Goal: Task Accomplishment & Management: Use online tool/utility

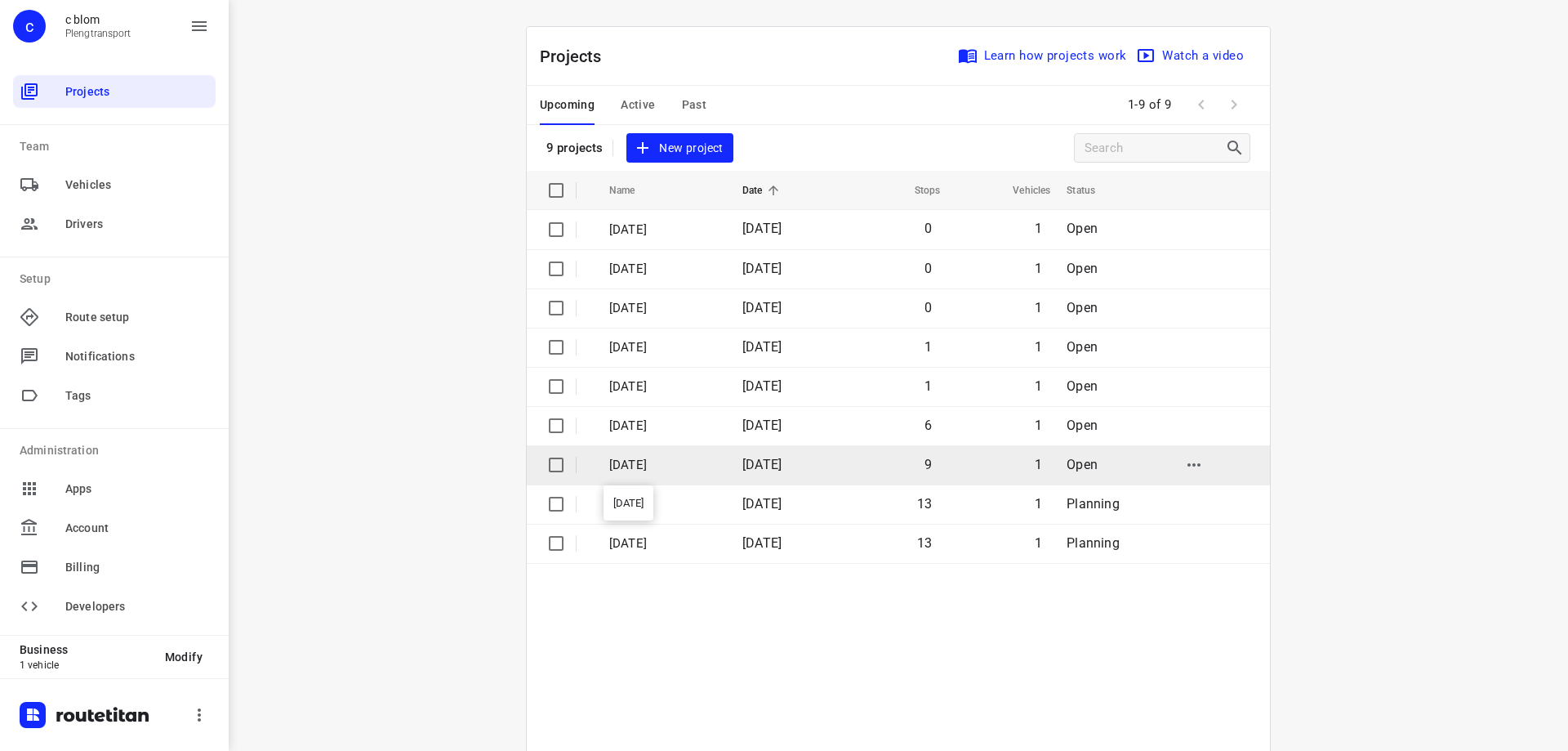
click at [698, 466] on p "[DATE]" at bounding box center [663, 465] width 109 height 19
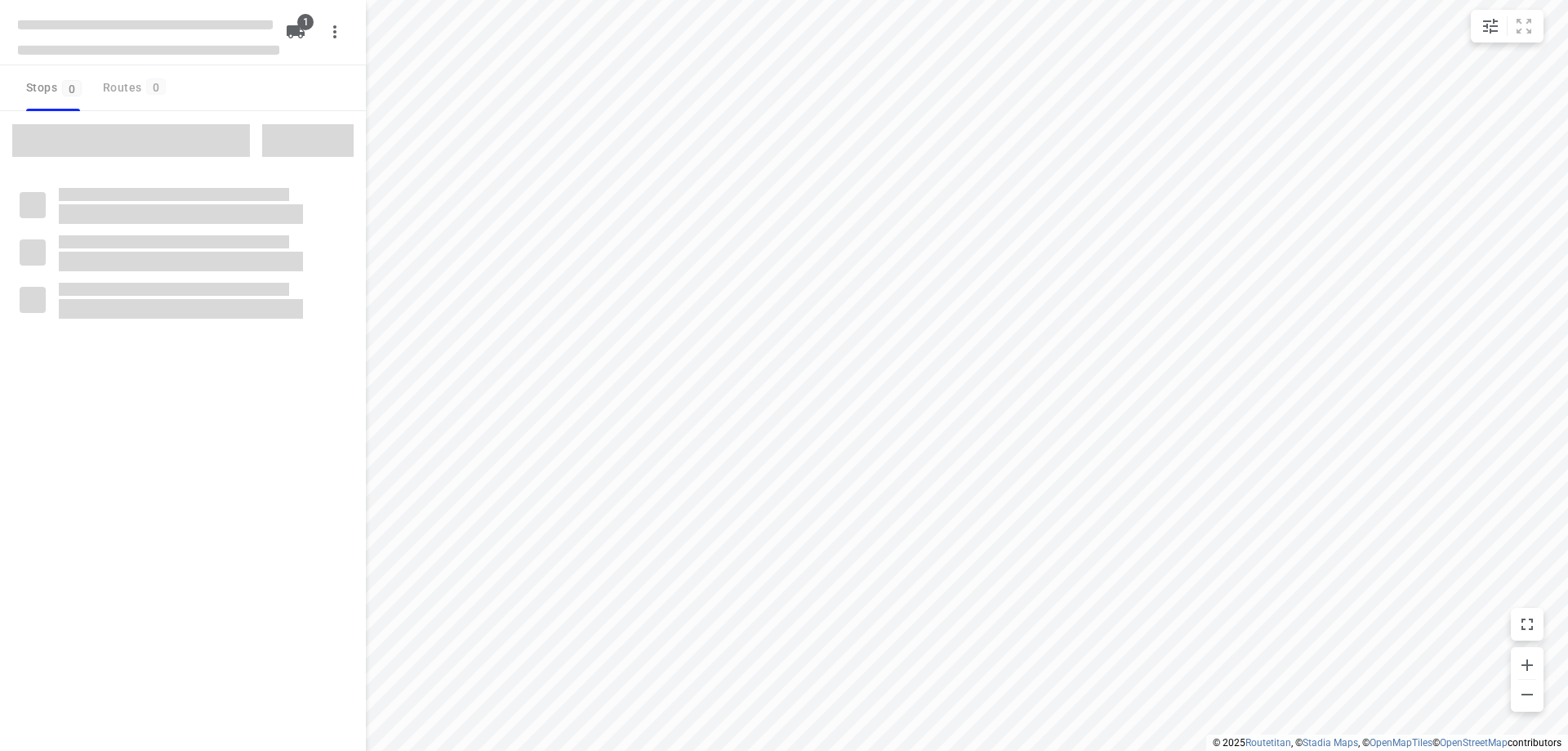
type input "distance"
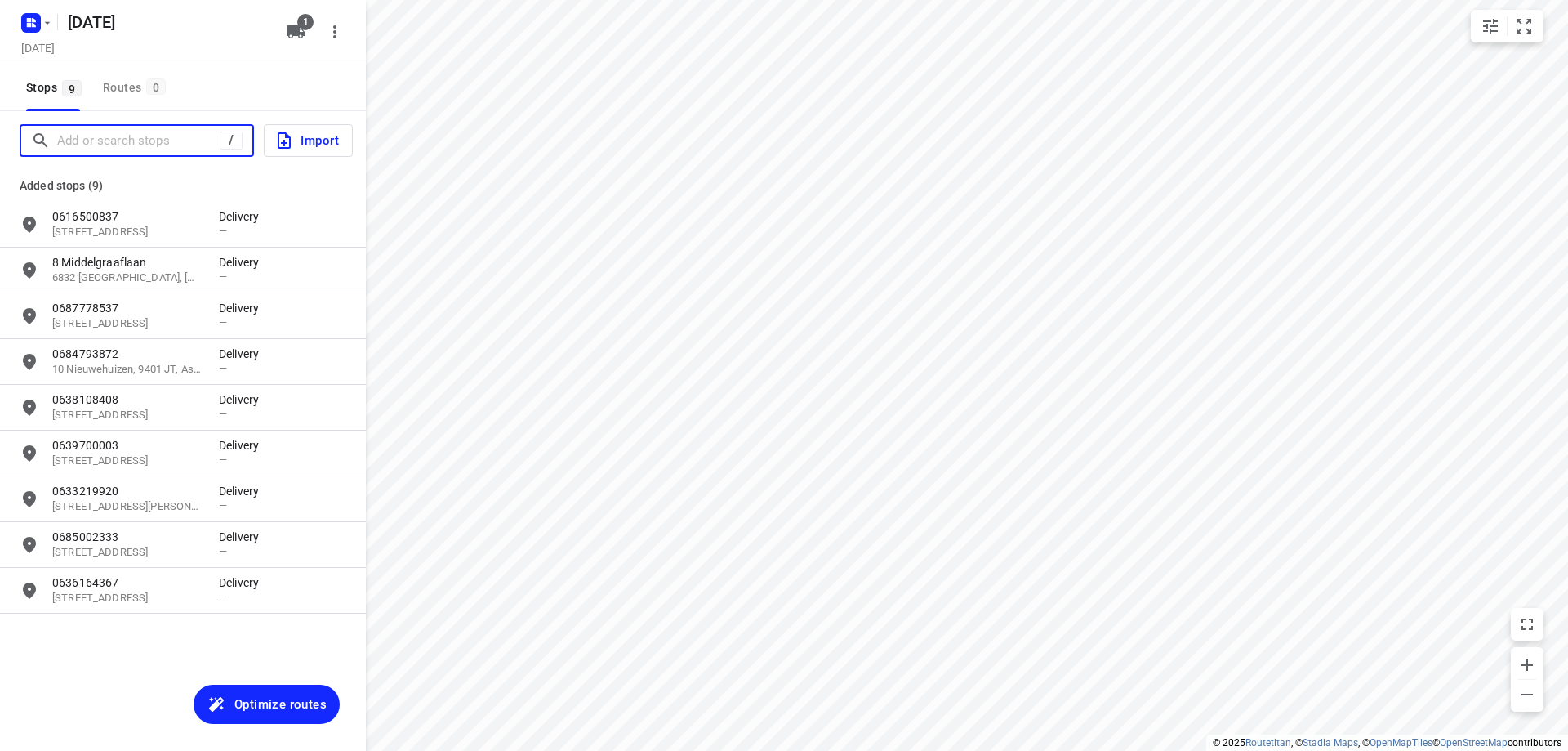
click at [134, 145] on input "Add or search stops" at bounding box center [138, 141] width 163 height 26
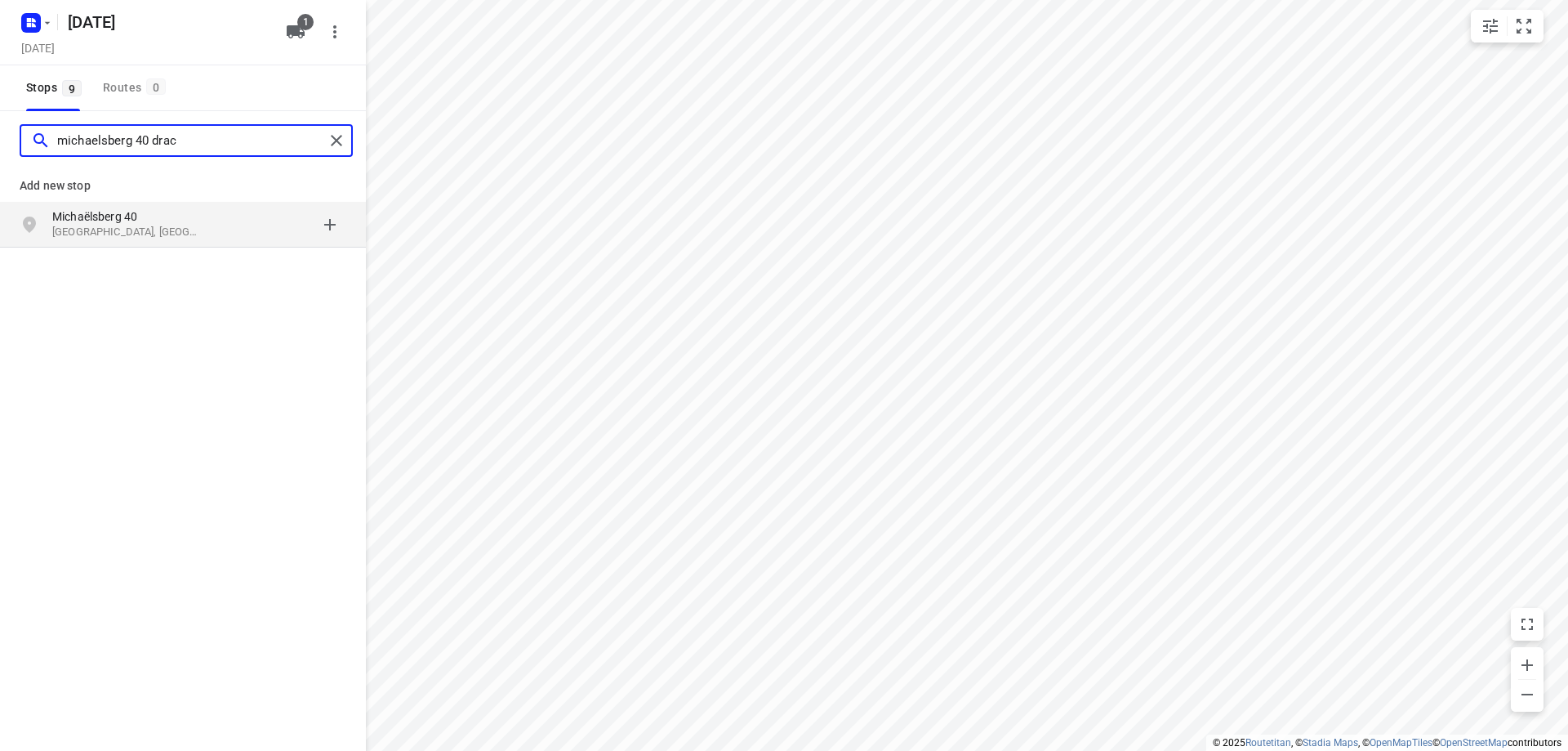
type input "michaelsberg 40 drac"
click at [200, 231] on p "[GEOGRAPHIC_DATA], [GEOGRAPHIC_DATA]" at bounding box center [127, 232] width 150 height 15
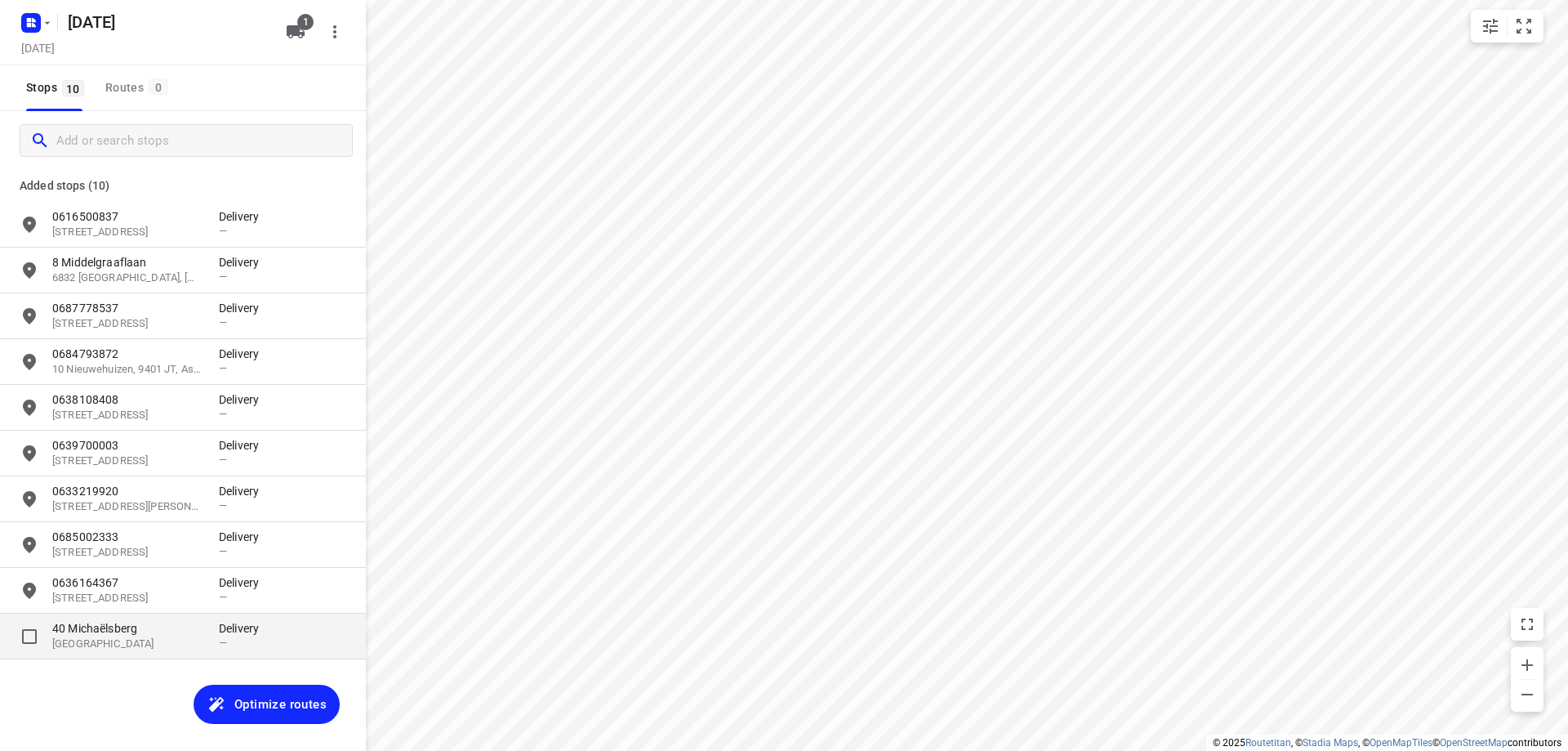
click at [183, 640] on p "[GEOGRAPHIC_DATA]" at bounding box center [127, 644] width 150 height 15
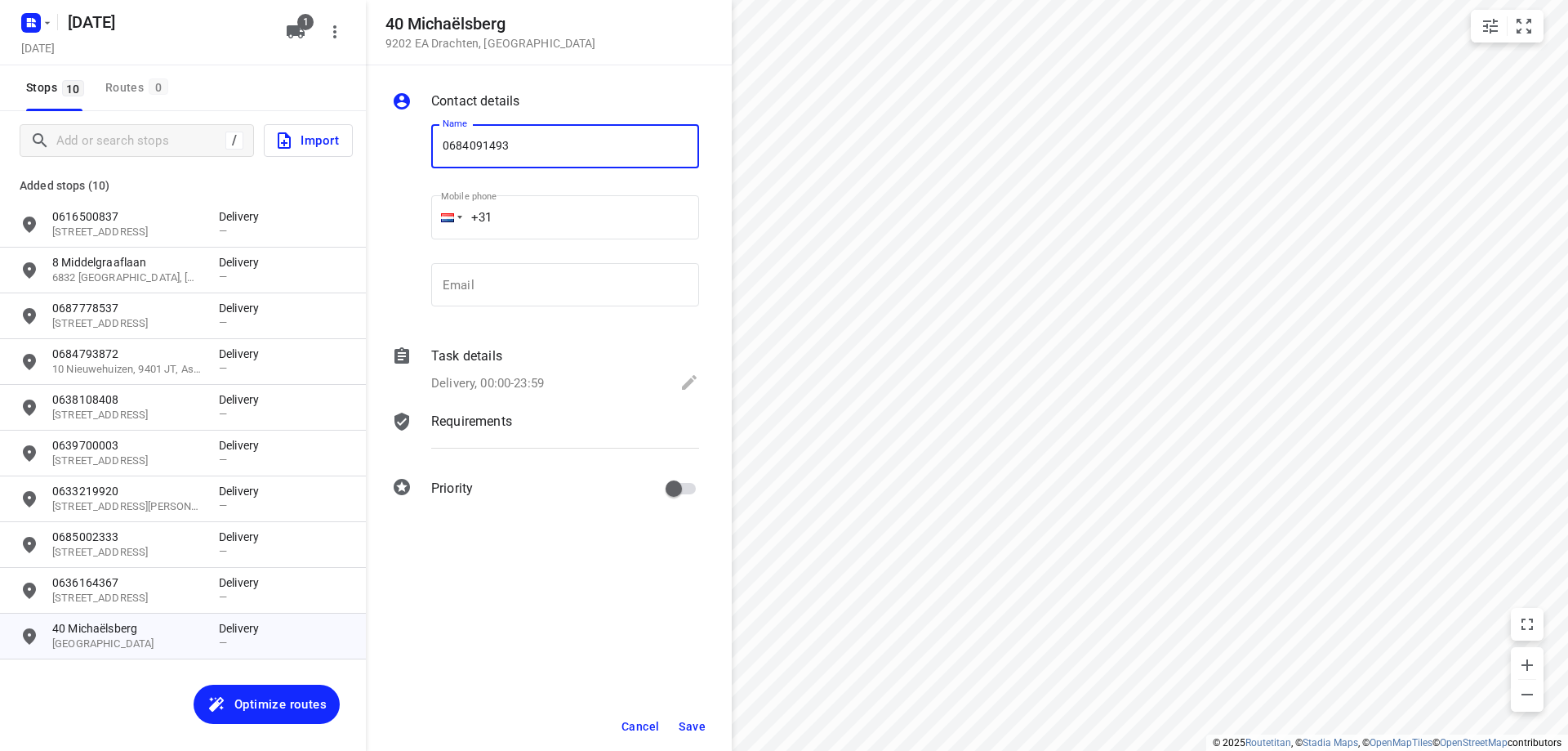
type input "0684091493"
click at [697, 725] on span "Save" at bounding box center [692, 726] width 26 height 13
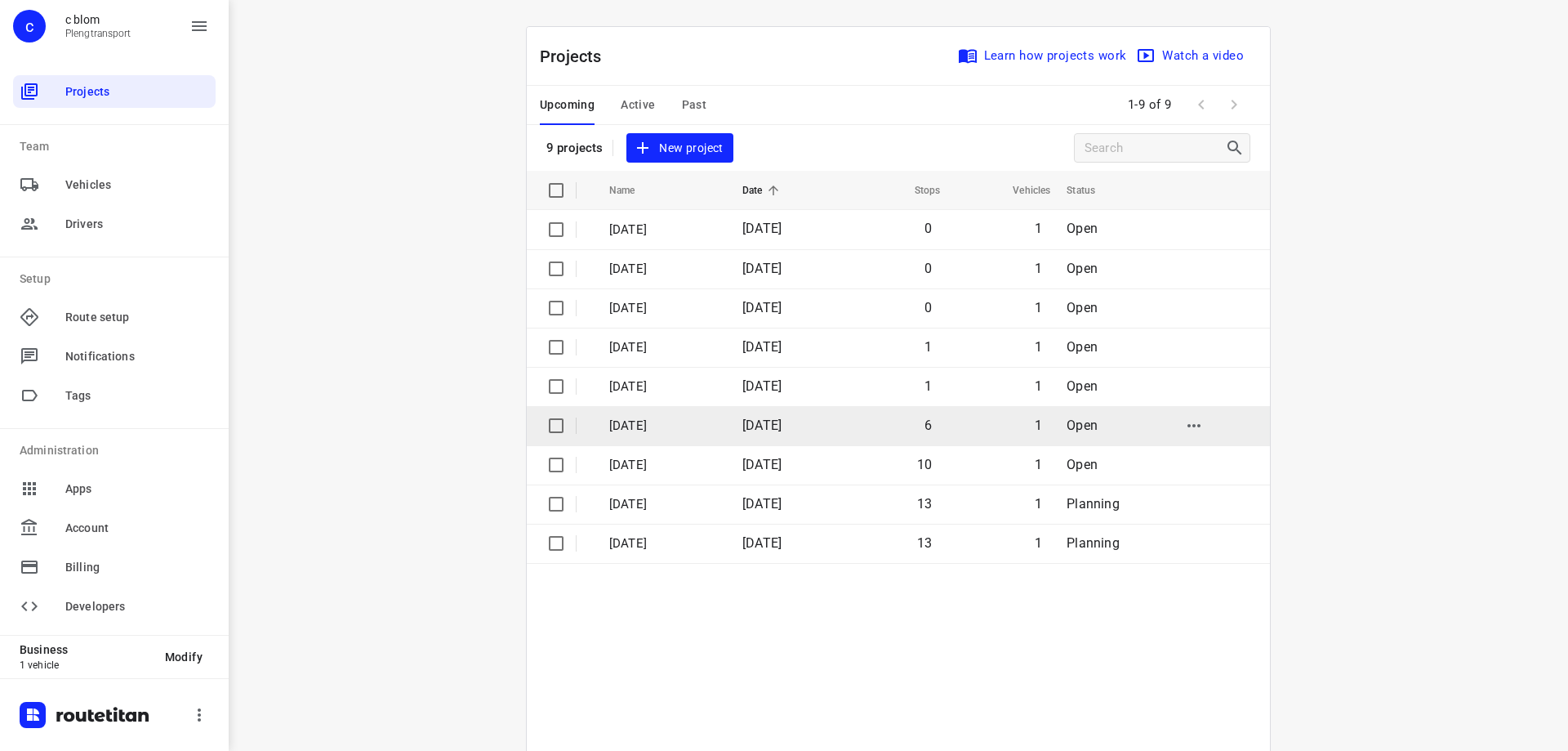
click at [671, 416] on p "[DATE]" at bounding box center [663, 426] width 109 height 19
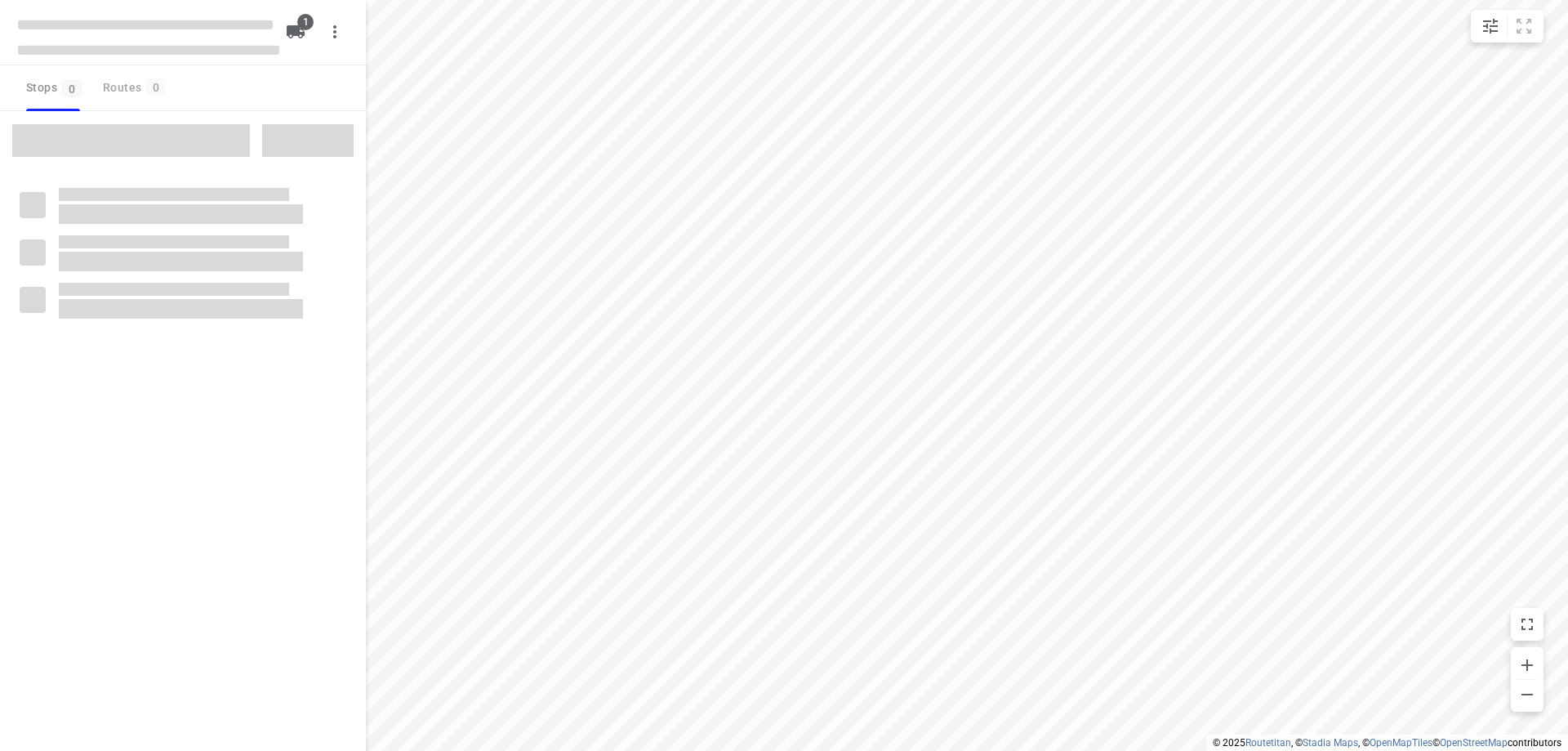
type input "distance"
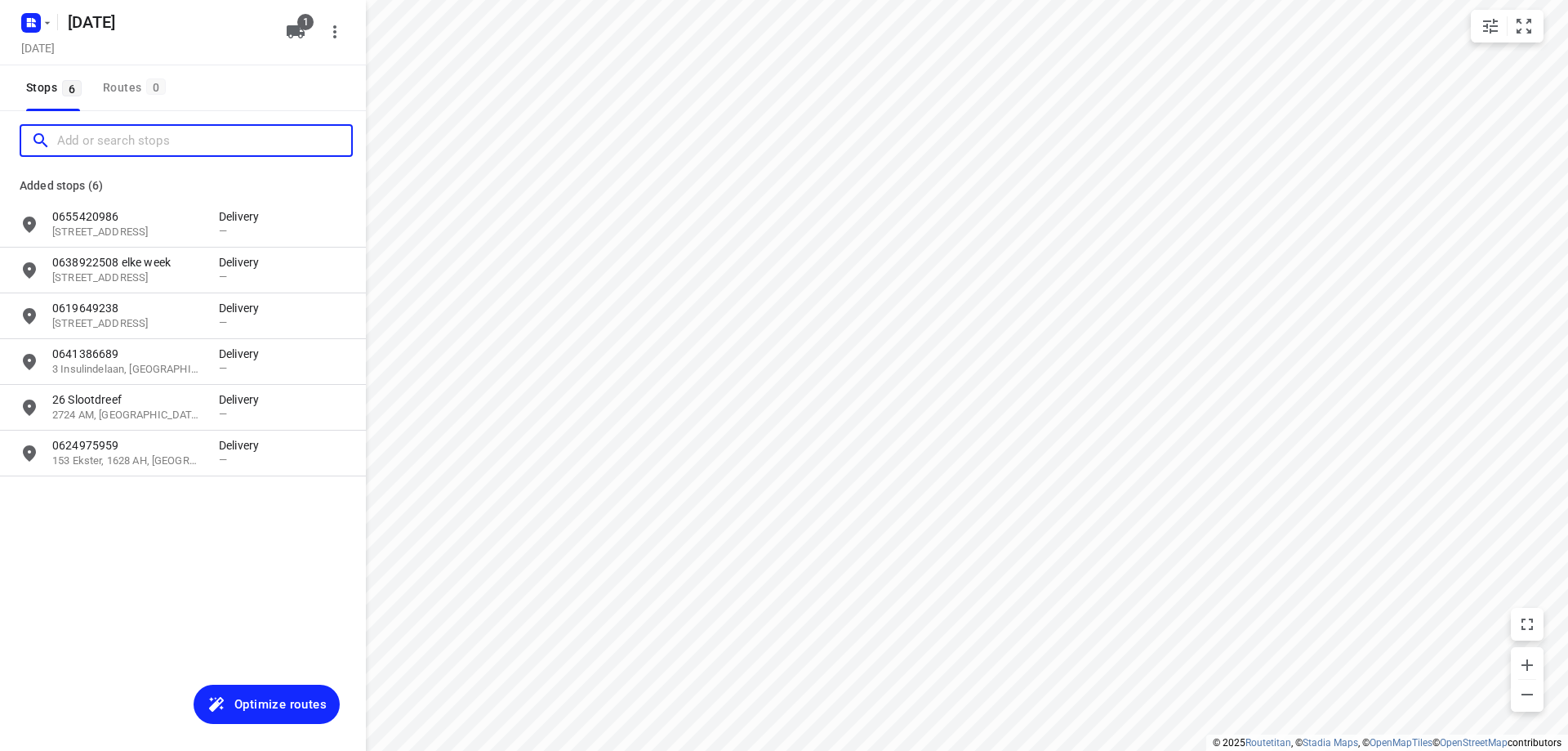
click at [133, 146] on input "Add or search stops" at bounding box center [203, 141] width 294 height 26
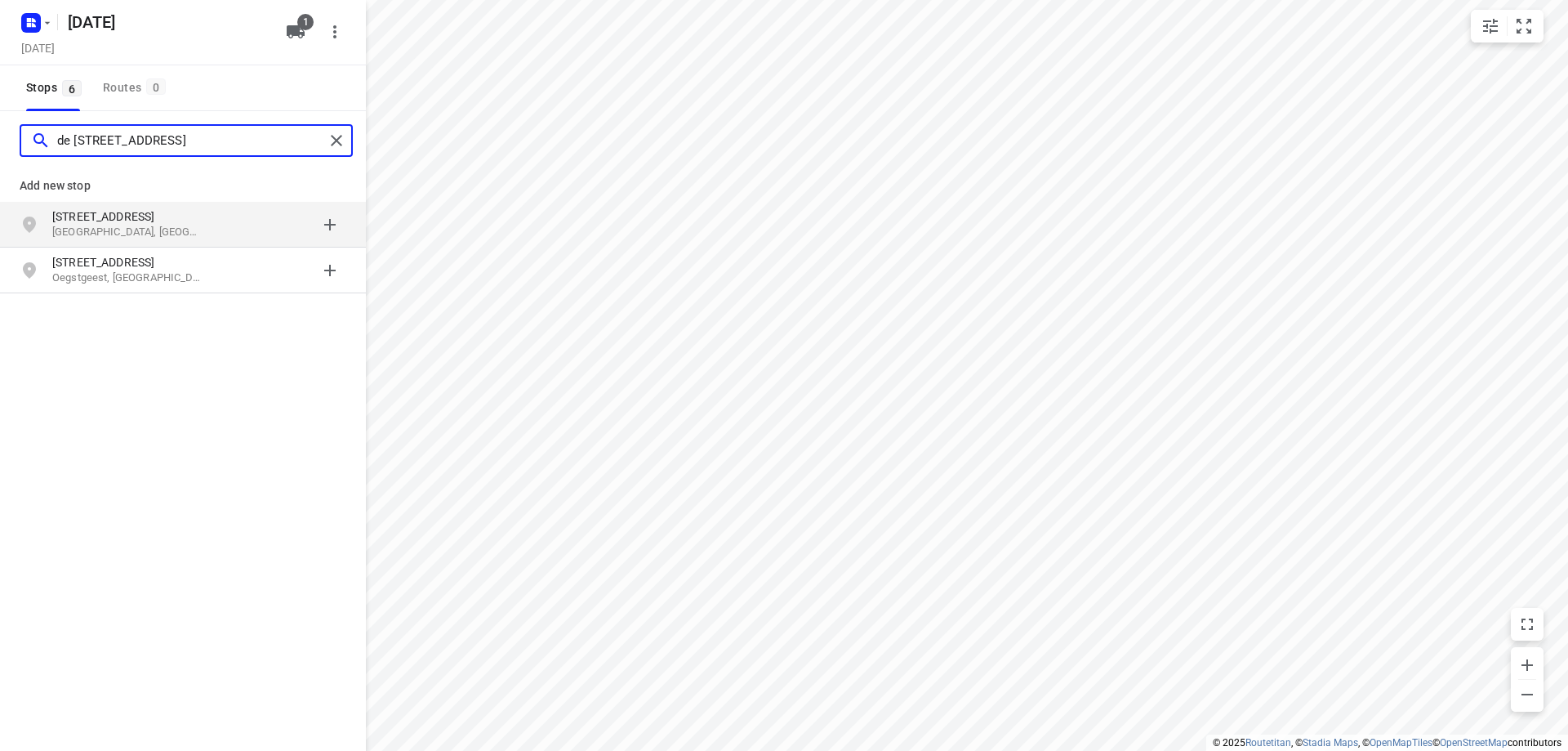
type input "de [STREET_ADDRESS]"
click at [151, 218] on p "[STREET_ADDRESS]" at bounding box center [127, 216] width 150 height 16
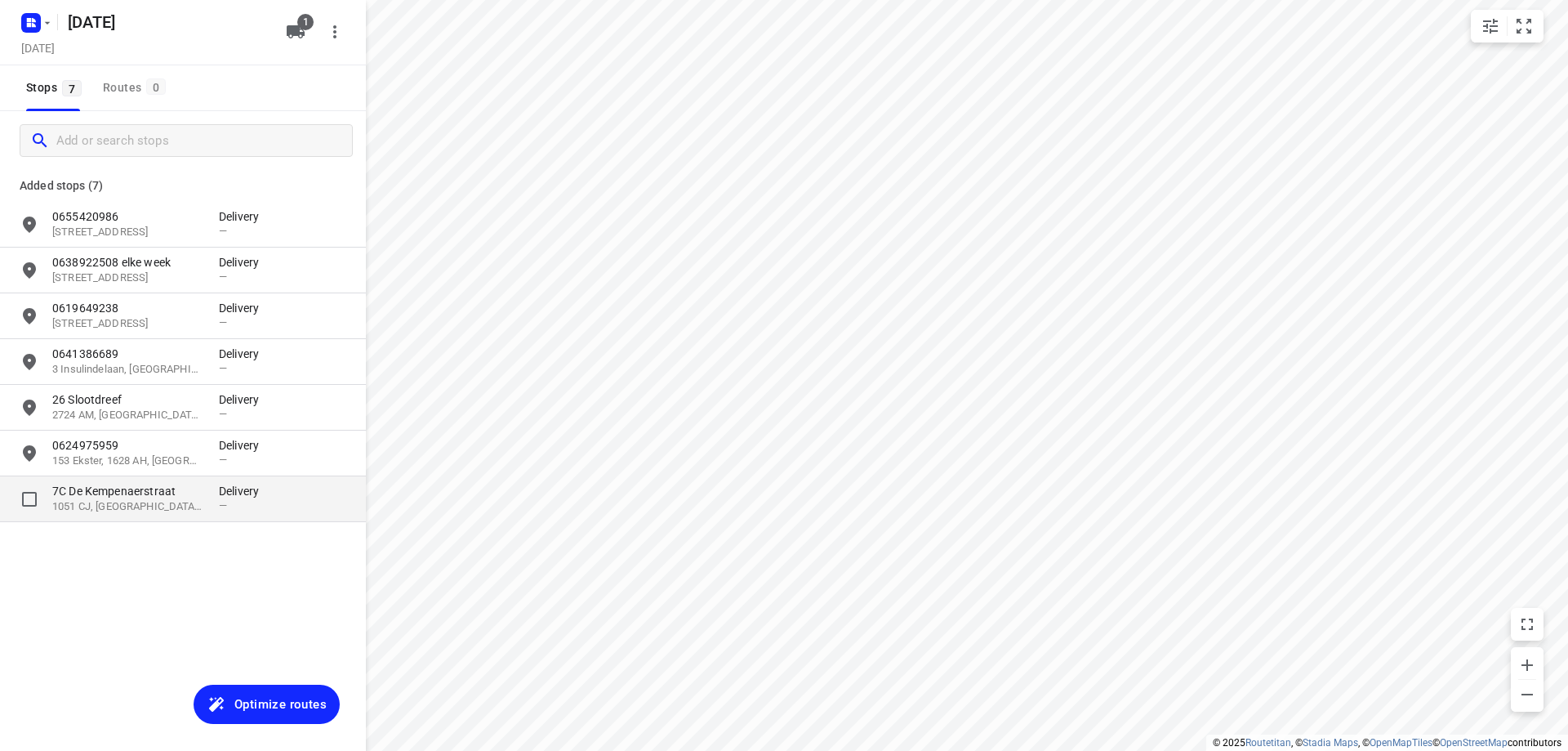
click at [152, 487] on p "7C De Kempenaerstraat" at bounding box center [127, 490] width 150 height 16
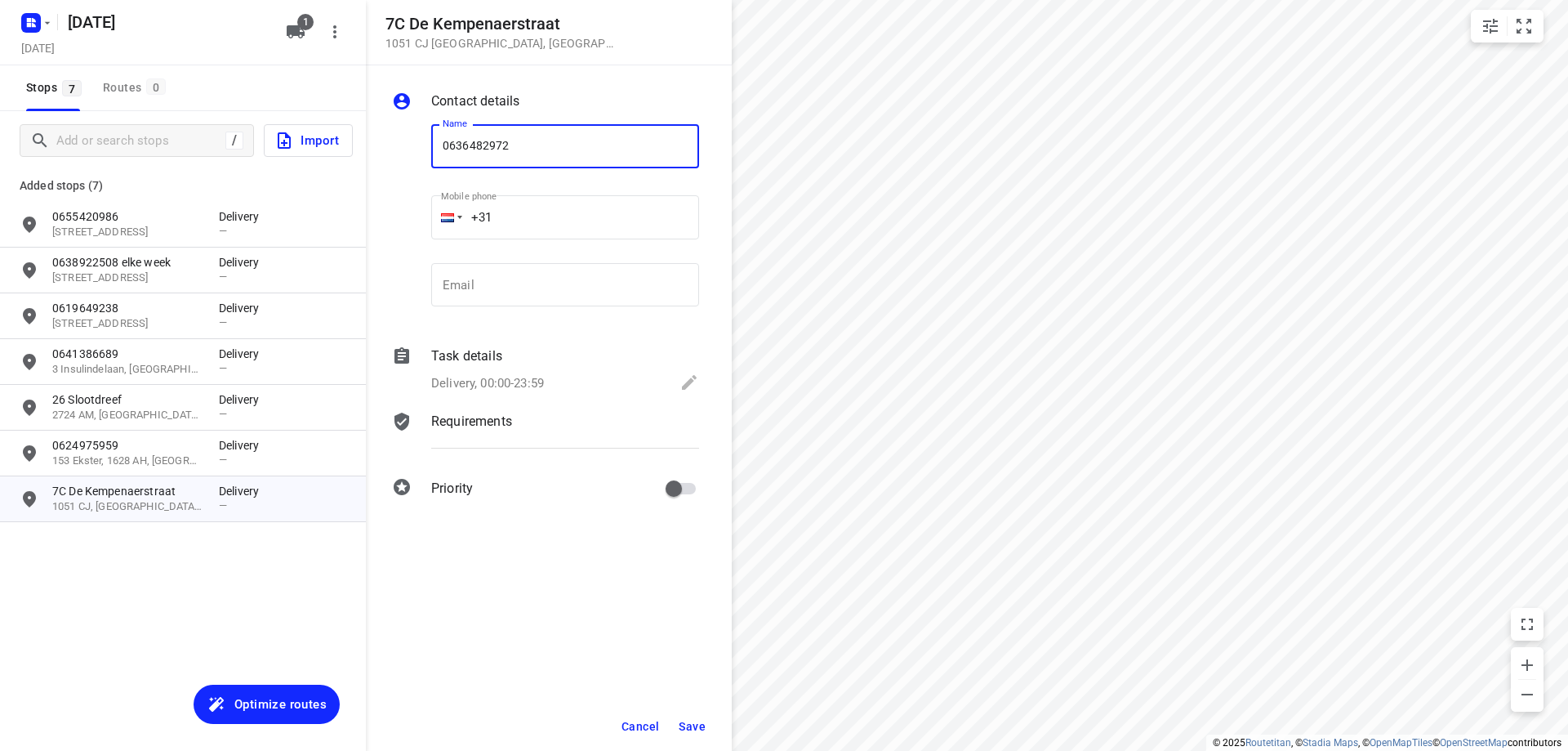
type input "0636482972"
click at [692, 720] on span "Save" at bounding box center [692, 726] width 26 height 13
